Goal: Information Seeking & Learning: Learn about a topic

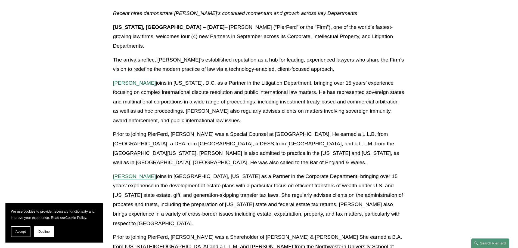
scroll to position [109, 0]
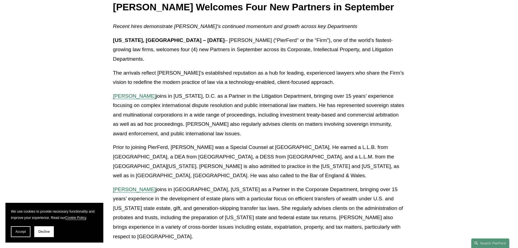
click at [126, 93] on span "Kamel Aitelaj" at bounding box center [134, 96] width 43 height 6
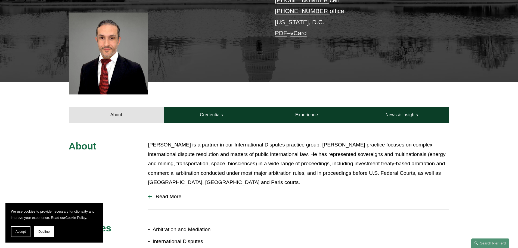
scroll to position [109, 0]
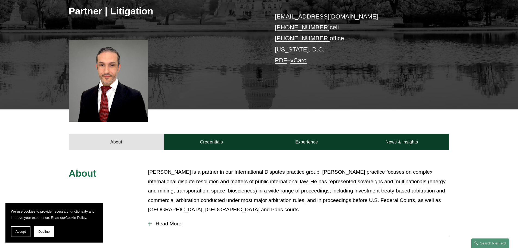
click at [130, 93] on div at bounding box center [108, 81] width 79 height 82
click at [109, 76] on div at bounding box center [108, 81] width 79 height 82
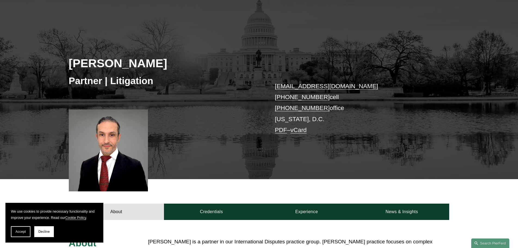
scroll to position [136, 0]
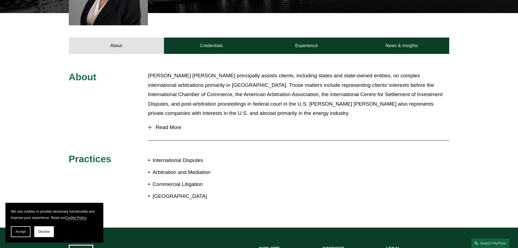
scroll to position [218, 0]
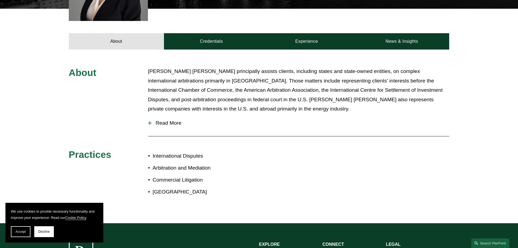
click at [150, 124] on div at bounding box center [150, 123] width 1 height 4
